Goal: Task Accomplishment & Management: Use online tool/utility

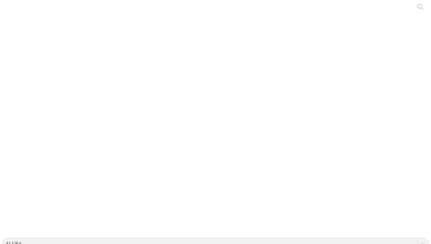
type input "s"
type input "p"
type input "s"
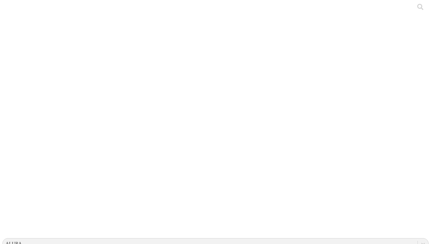
click at [113, 70] on div at bounding box center [217, 122] width 431 height 244
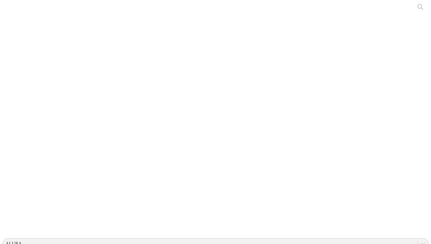
type input "c"
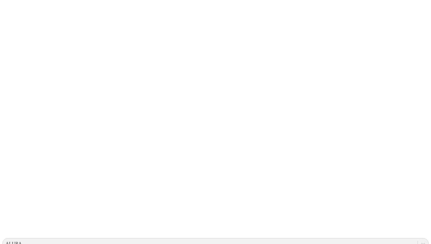
click at [146, 87] on div at bounding box center [217, 122] width 431 height 244
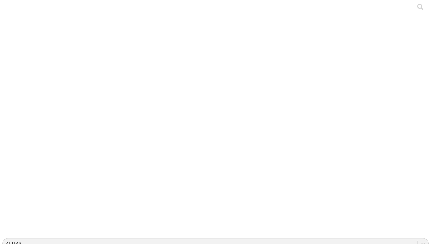
click at [148, 45] on div at bounding box center [217, 122] width 431 height 244
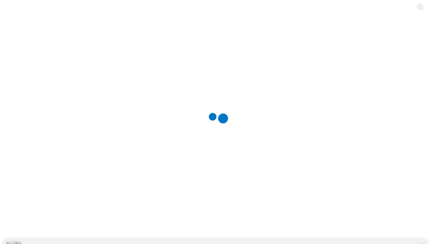
click at [97, 90] on div at bounding box center [217, 122] width 431 height 244
click at [98, 77] on div at bounding box center [217, 122] width 431 height 244
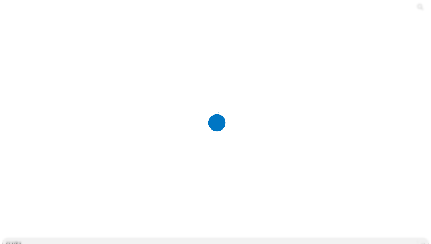
click at [143, 77] on div at bounding box center [217, 122] width 431 height 244
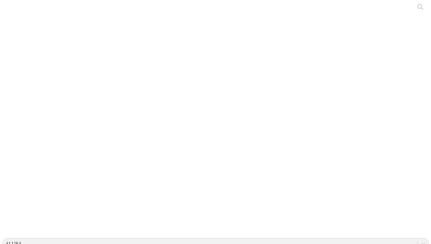
click at [94, 74] on div at bounding box center [217, 122] width 431 height 244
